Goal: Contribute content: Add original content to the website for others to see

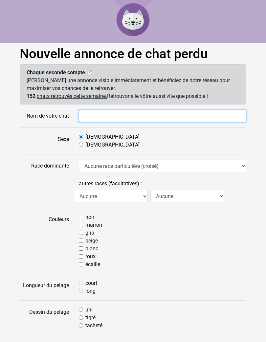
click at [119, 115] on input "Nom de votre chat" at bounding box center [162, 116] width 167 height 12
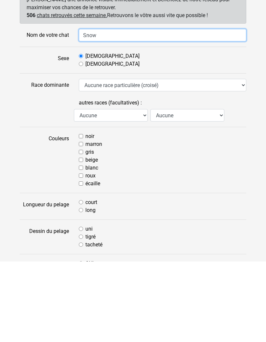
type input "Snow"
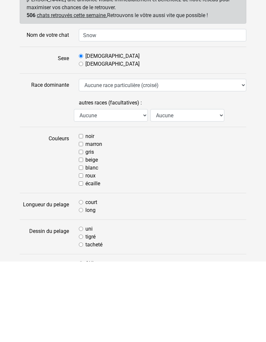
click at [80, 246] on input "blanc" at bounding box center [81, 248] width 4 height 4
checkbox input "true"
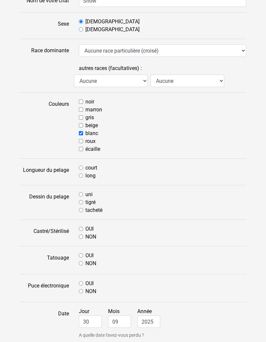
scroll to position [115, 0]
click at [81, 168] on input "court" at bounding box center [81, 167] width 4 height 4
radio input "true"
click at [81, 194] on input "uni" at bounding box center [81, 194] width 4 height 4
radio input "true"
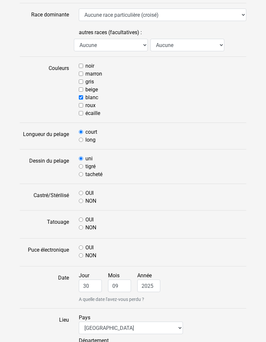
scroll to position [152, 0]
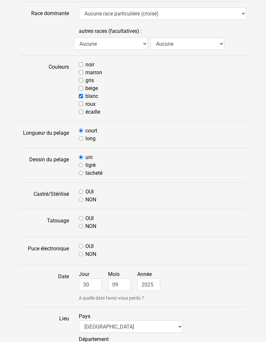
click at [82, 205] on form "Nom de votre chat Snow Sexe Mâle Femelle Race dominante Aucune race particulièr…" at bounding box center [133, 279] width 226 height 643
click at [83, 202] on input "NON" at bounding box center [81, 199] width 4 height 4
radio input "true"
click at [82, 228] on input "NON" at bounding box center [81, 226] width 4 height 4
radio input "true"
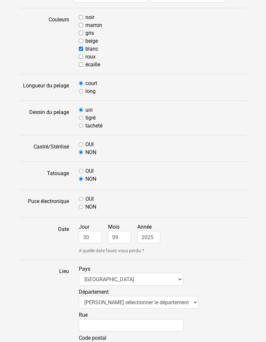
scroll to position [203, 0]
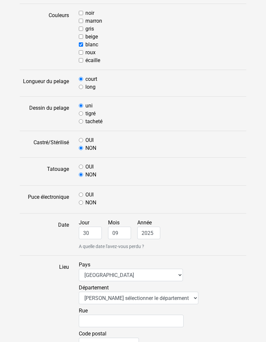
click at [83, 202] on input "NON" at bounding box center [81, 202] width 4 height 4
radio input "true"
click at [93, 233] on input "30" at bounding box center [90, 233] width 23 height 12
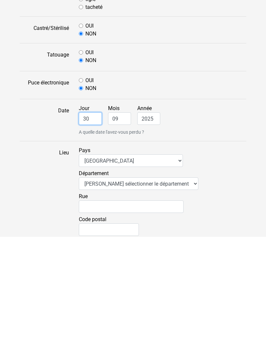
type input "3"
type input "29"
click at [117, 217] on input "09" at bounding box center [119, 223] width 23 height 12
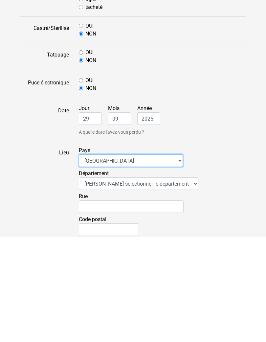
click at [123, 259] on select "Afrique du Sud Algérie Allemagne Andorre Argentine Australie Belgique Bolivie B…" at bounding box center [131, 265] width 104 height 12
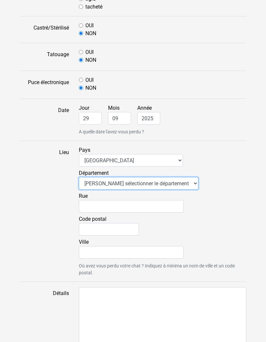
click at [139, 183] on select "Veuillez sélectionner le département 01 - Ain 02 - Aisne 03 - Allier 04 - Alpes…" at bounding box center [138, 183] width 119 height 12
select select "25"
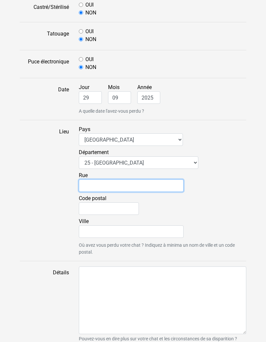
click at [140, 191] on input "Rue" at bounding box center [131, 185] width 105 height 12
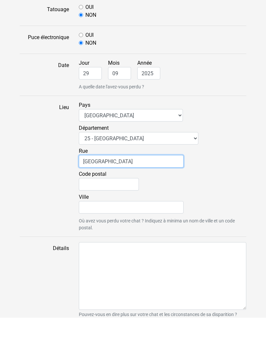
type input "Rue du canal"
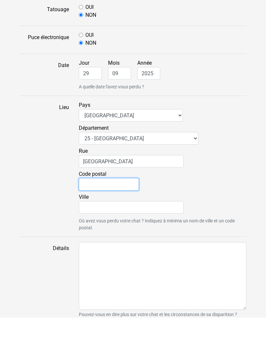
click at [111, 202] on input "Code postal" at bounding box center [109, 208] width 60 height 12
type input "25400"
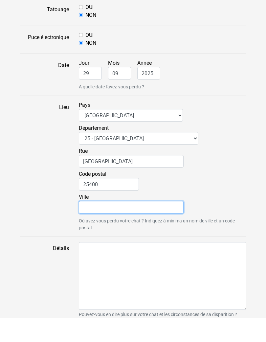
click at [138, 225] on input "Ville" at bounding box center [131, 231] width 105 height 12
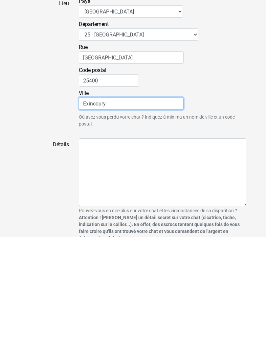
scroll to position [366, 0]
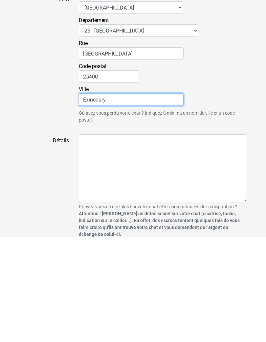
type input "Exincoury"
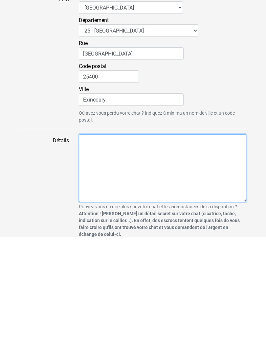
click at [186, 239] on textarea "Détails" at bounding box center [162, 273] width 167 height 68
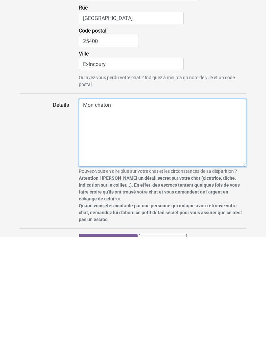
scroll to position [409, 0]
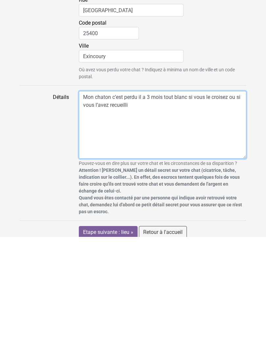
click at [187, 196] on textarea "Mon chaton c’est perdu il a 3 mois tout blanc si vous le croisez ou si vous l’a…" at bounding box center [162, 230] width 167 height 68
click at [141, 196] on textarea "Mon chaton c’est perdu il a 3 mois tout blanc si vous le croisez ou si vous l’a…" at bounding box center [162, 230] width 167 height 68
click at [138, 196] on textarea "Mon chaton c’est perdu il a 3 mois tout blanc si vous le croisez ou si vous l’a…" at bounding box center [162, 230] width 167 height 68
click at [177, 196] on textarea "Mon chaton c’est perdu dans exincourt il a 3 mois tout blanc si vous le croisez…" at bounding box center [162, 230] width 167 height 68
type textarea "Mon chaton c’est perdu dans exincourt il a 3 mois tout blanc si vous le croisez…"
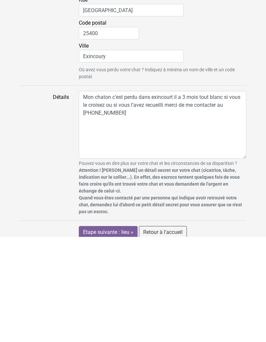
click at [126, 331] on input "Etape suivante : lieu »" at bounding box center [108, 337] width 59 height 12
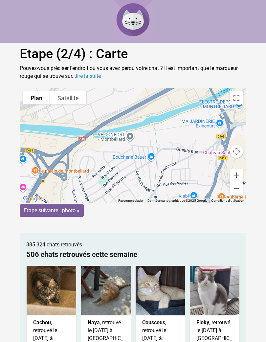
click at [71, 212] on input "Etape suivante : photo »" at bounding box center [52, 210] width 64 height 12
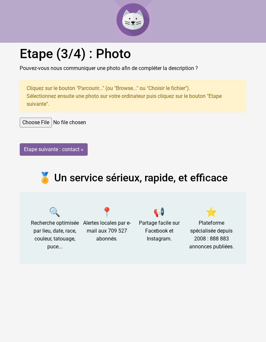
click at [57, 122] on input "file" at bounding box center [133, 122] width 226 height 10
click at [49, 125] on input "file" at bounding box center [133, 122] width 226 height 10
click at [56, 125] on input "file" at bounding box center [133, 122] width 226 height 10
type input "C:\fakepath\IMG_0106.jpeg"
click at [36, 149] on input "Etape suivante : contact »" at bounding box center [54, 149] width 68 height 12
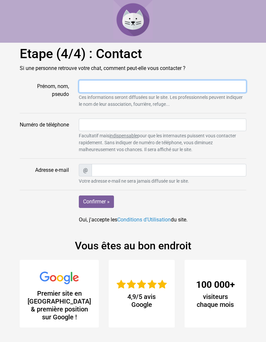
click at [177, 85] on input "Prénom, nom, pseudo" at bounding box center [162, 86] width 167 height 12
type input "A"
type input "Sana"
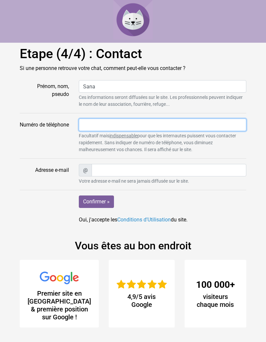
click at [197, 124] on input "Numéro de téléphone" at bounding box center [162, 124] width 167 height 12
type input "p"
type input "06 76 93 11 36"
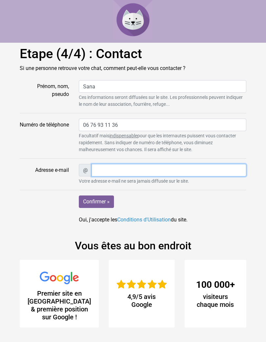
click at [166, 171] on input "Adresse e-mail" at bounding box center [169, 170] width 155 height 12
type input "O"
type input "Acprociow@hotmail.com"
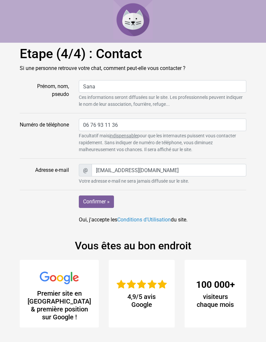
click at [91, 198] on input "Confirmer »" at bounding box center [96, 201] width 35 height 12
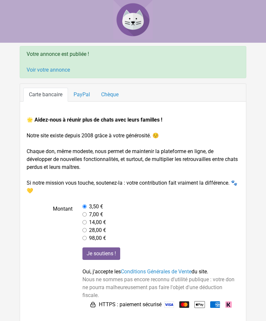
scroll to position [1, 0]
